Goal: Transaction & Acquisition: Purchase product/service

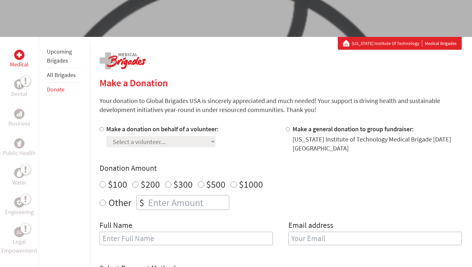
scroll to position [85, 0]
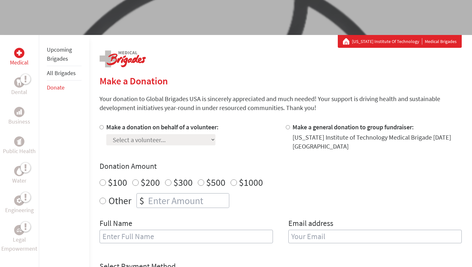
radio input "true"
click at [152, 199] on input "number" at bounding box center [188, 201] width 82 height 14
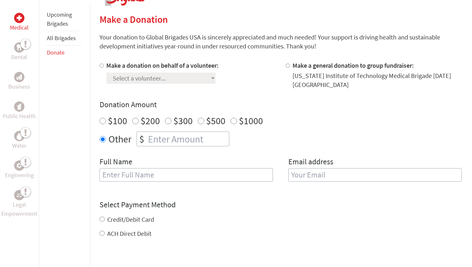
scroll to position [147, 0]
click at [103, 67] on div at bounding box center [103, 74] width 7 height 28
click at [100, 64] on input "Make a donation on behalf of a volunteer:" at bounding box center [102, 65] width 4 height 4
radio input "true"
click at [101, 65] on input "Make a donation on behalf of a volunteer:" at bounding box center [102, 65] width 4 height 4
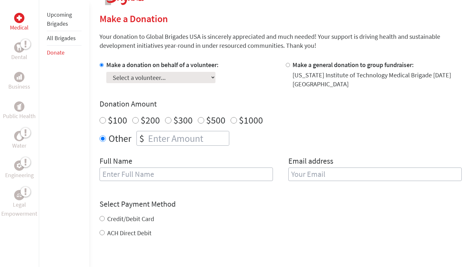
click at [117, 79] on select "Select a volunteer... [PERSON_NAME] [PERSON_NAME] [PERSON_NAME] [PERSON_NAME] […" at bounding box center [160, 77] width 109 height 11
select select "F3256889-886A-11F0-9E6E-42010A400005"
click at [106, 72] on select "Select a volunteer... [PERSON_NAME] [PERSON_NAME] [PERSON_NAME] [PERSON_NAME] […" at bounding box center [160, 77] width 109 height 11
click at [162, 138] on input "number" at bounding box center [188, 138] width 82 height 14
type input "250"
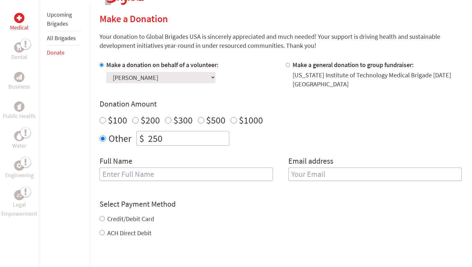
click at [245, 169] on input "text" at bounding box center [186, 174] width 173 height 13
click at [222, 184] on div "Full Name" at bounding box center [186, 172] width 173 height 33
click at [217, 173] on input "text" at bounding box center [186, 174] width 173 height 13
type input "[PERSON_NAME]"
type input "[EMAIL_ADDRESS][DOMAIN_NAME]"
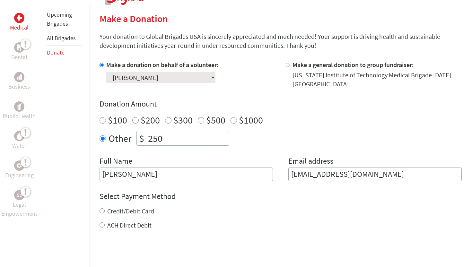
click at [130, 175] on input "[PERSON_NAME]" at bounding box center [186, 174] width 173 height 13
click at [163, 177] on input "[PERSON_NAME]" at bounding box center [186, 174] width 173 height 13
type input "[PERSON_NAME]"
click at [333, 178] on input "[EMAIL_ADDRESS][DOMAIN_NAME]" at bounding box center [374, 174] width 173 height 13
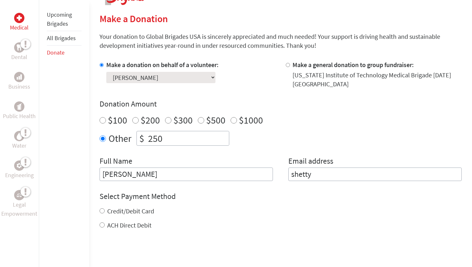
type input "[EMAIL_ADDRESS][DOMAIN_NAME]"
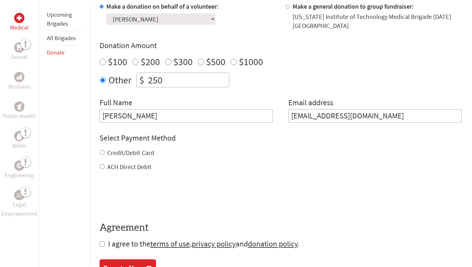
scroll to position [215, 0]
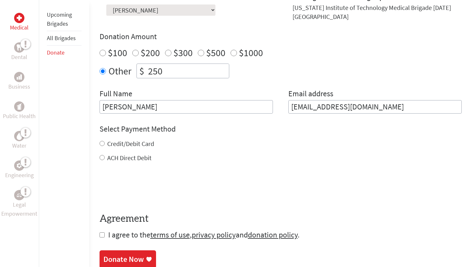
click at [104, 141] on div "Credit/Debit Card" at bounding box center [281, 143] width 362 height 9
click at [101, 142] on input "Credit/Debit Card" at bounding box center [102, 143] width 5 height 5
radio input "true"
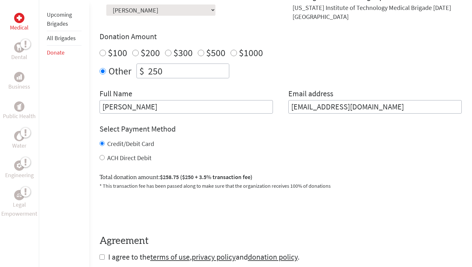
click at [101, 158] on input "ACH Direct Debit" at bounding box center [102, 157] width 5 height 5
radio input "true"
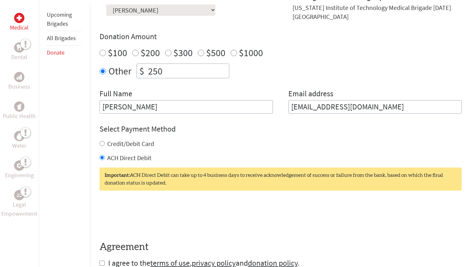
click at [102, 144] on input "Credit/Debit Card" at bounding box center [102, 143] width 5 height 5
radio input "true"
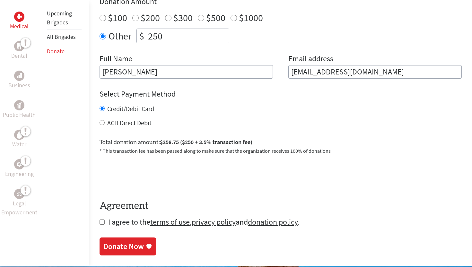
scroll to position [268, 0]
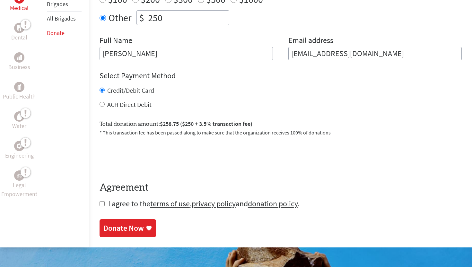
click at [103, 204] on input "checkbox" at bounding box center [102, 203] width 5 height 5
checkbox input "true"
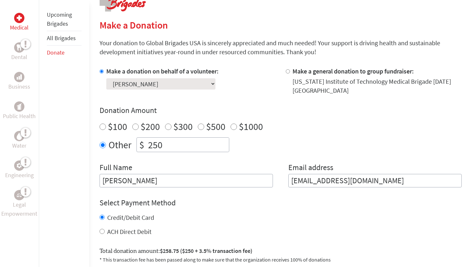
scroll to position [138, 0]
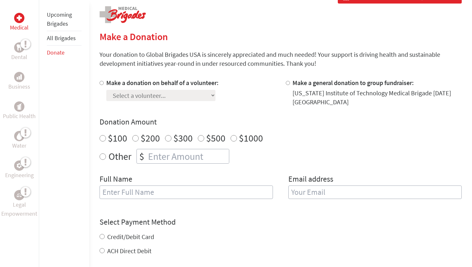
scroll to position [133, 0]
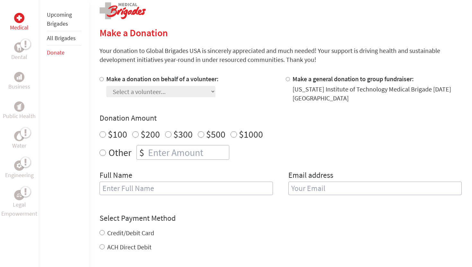
drag, startPoint x: 101, startPoint y: 80, endPoint x: 106, endPoint y: 80, distance: 5.5
click at [101, 80] on input "Make a donation on behalf of a volunteer:" at bounding box center [102, 79] width 4 height 4
radio input "true"
click at [122, 87] on select "Select a volunteer... [PERSON_NAME] [PERSON_NAME] [PERSON_NAME] [PERSON_NAME] […" at bounding box center [160, 91] width 109 height 11
select select "F3256889-886A-11F0-9E6E-42010A400005"
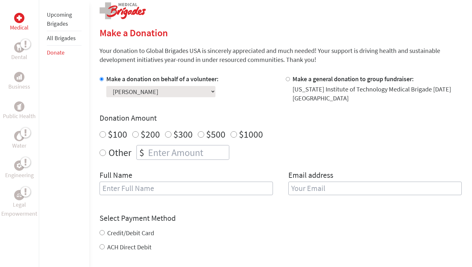
click at [106, 86] on select "Select a volunteer... [PERSON_NAME] [PERSON_NAME] [PERSON_NAME] [PERSON_NAME] […" at bounding box center [160, 91] width 109 height 11
radio input "true"
click at [162, 157] on input "number" at bounding box center [188, 152] width 82 height 14
type input "250"
click at [189, 198] on div "Full Name" at bounding box center [186, 186] width 173 height 33
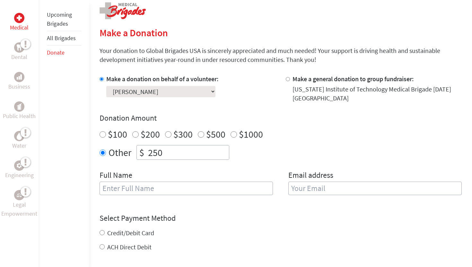
click at [189, 189] on input "text" at bounding box center [186, 188] width 173 height 13
type input "[PERSON_NAME]"
type input "[EMAIL_ADDRESS][DOMAIN_NAME]"
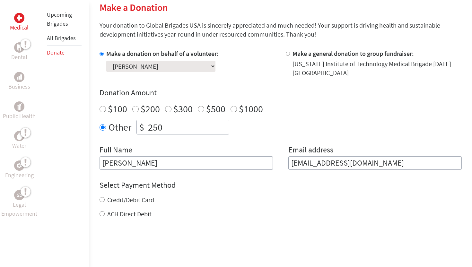
scroll to position [172, 0]
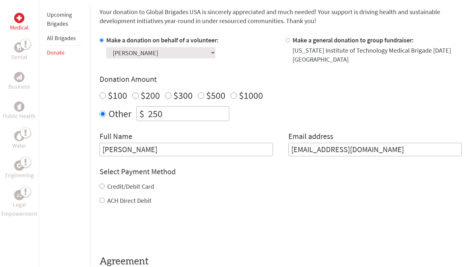
click at [103, 184] on input "Credit/Debit Card" at bounding box center [102, 186] width 5 height 5
radio input "true"
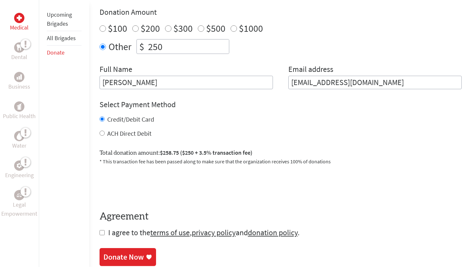
scroll to position [254, 0]
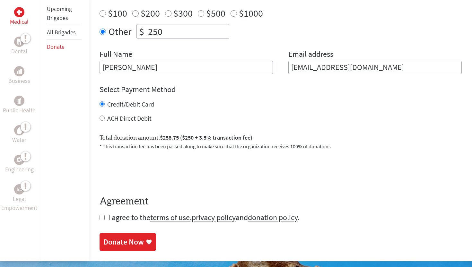
click at [101, 219] on input "checkbox" at bounding box center [102, 217] width 5 height 5
checkbox input "true"
click at [111, 248] on div "Donate Now" at bounding box center [123, 243] width 40 height 10
